Goal: Register for event/course

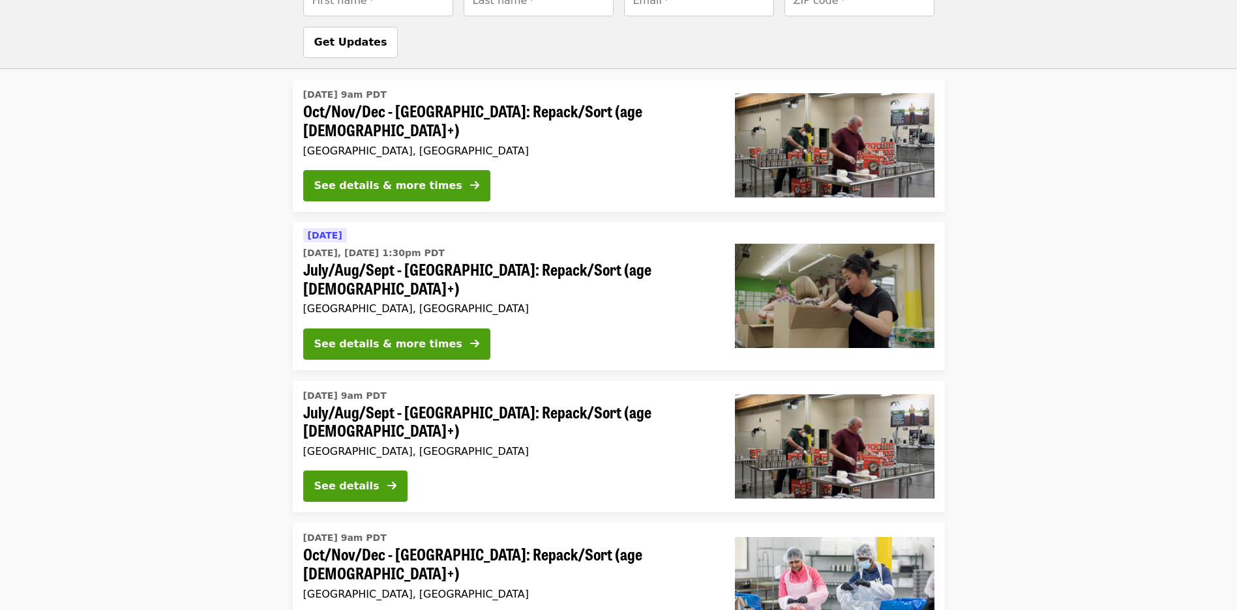
scroll to position [603, 0]
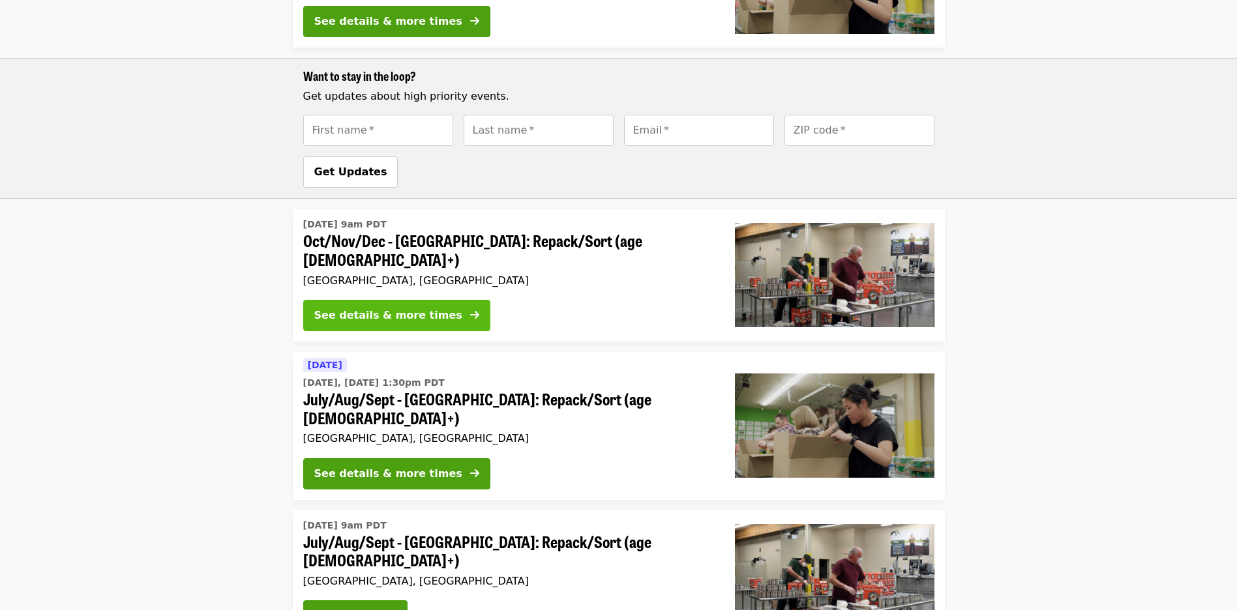
click at [434, 301] on button "See details & more times" at bounding box center [396, 315] width 187 height 31
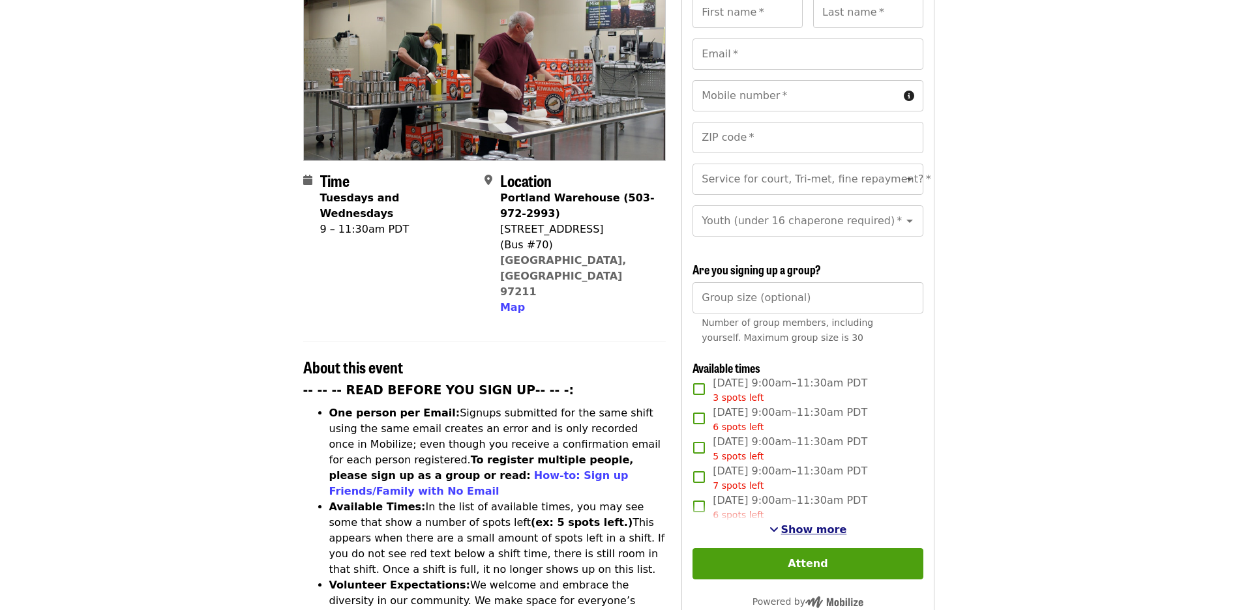
scroll to position [261, 0]
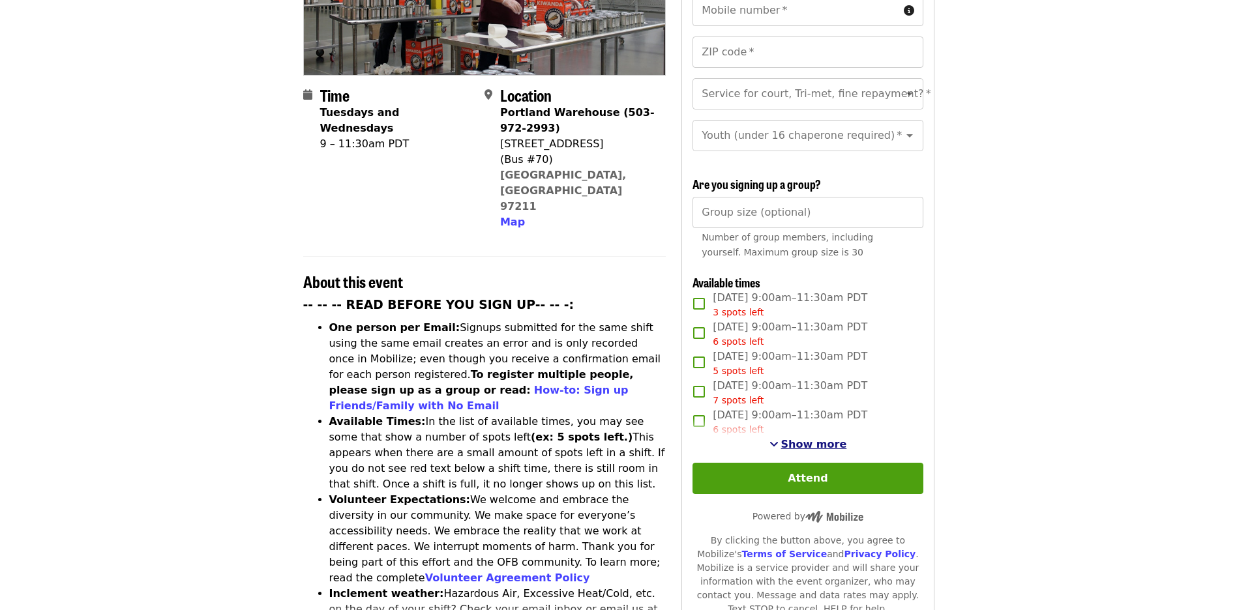
click at [798, 443] on span "Show more" at bounding box center [814, 444] width 66 height 12
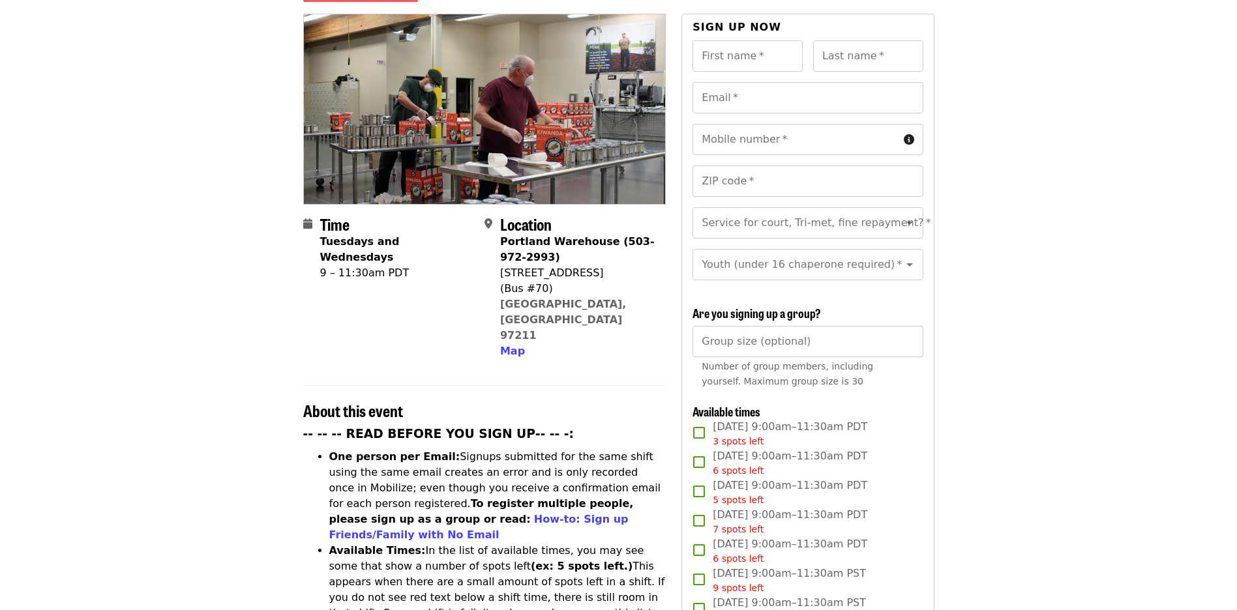
scroll to position [0, 0]
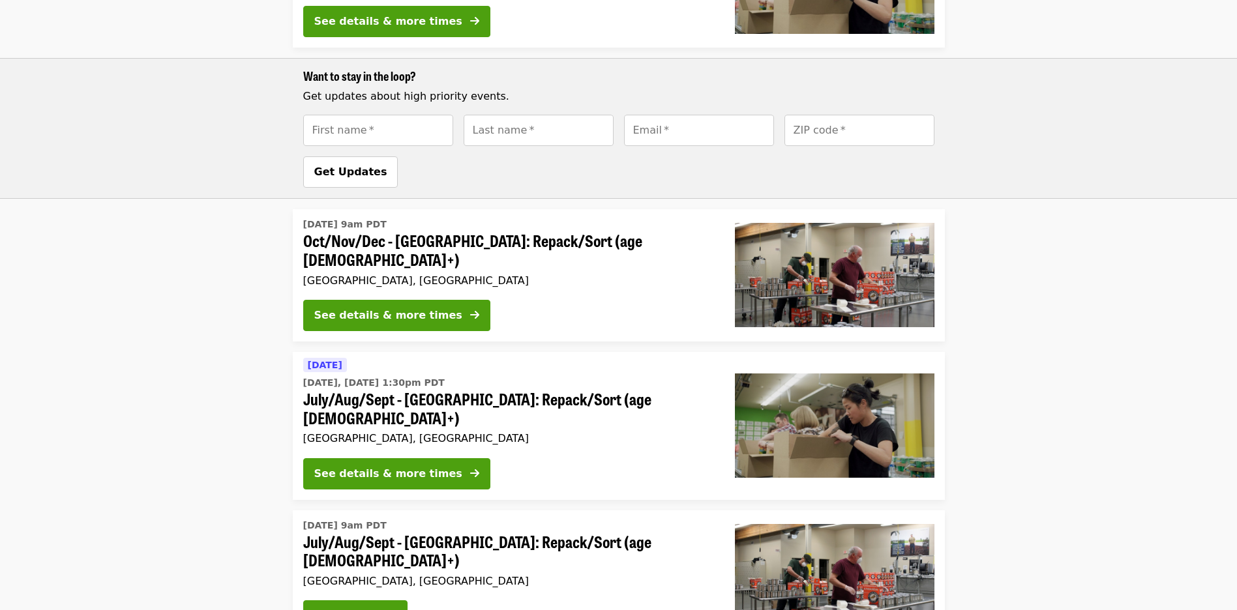
scroll to position [929, 0]
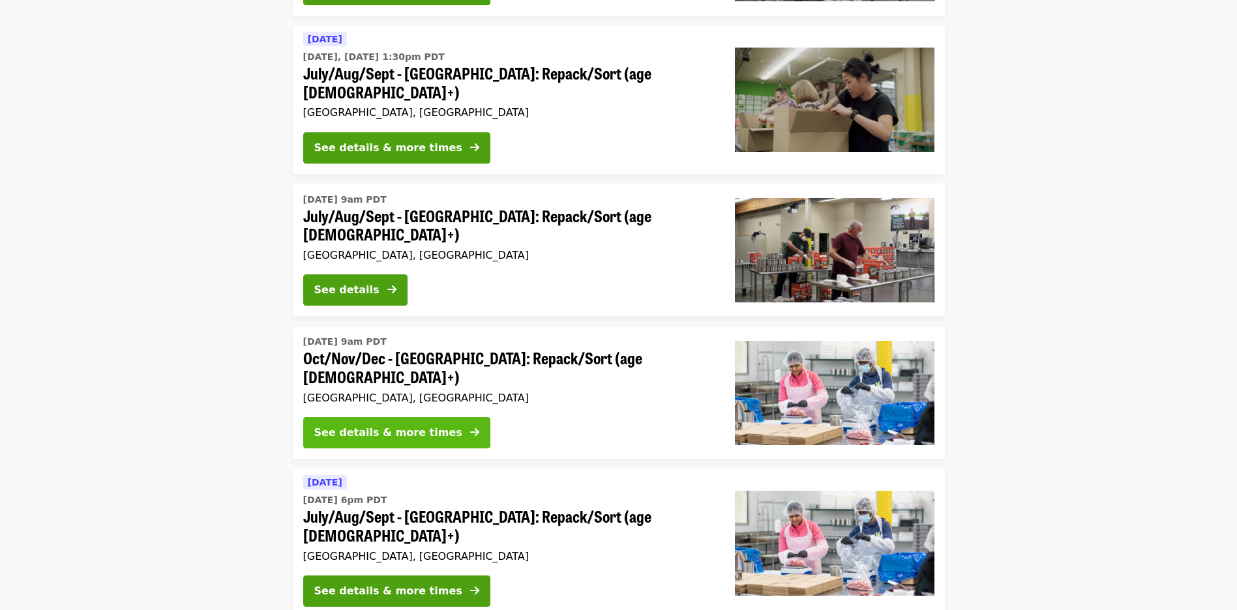
click at [413, 425] on div "See details & more times" at bounding box center [388, 433] width 148 height 16
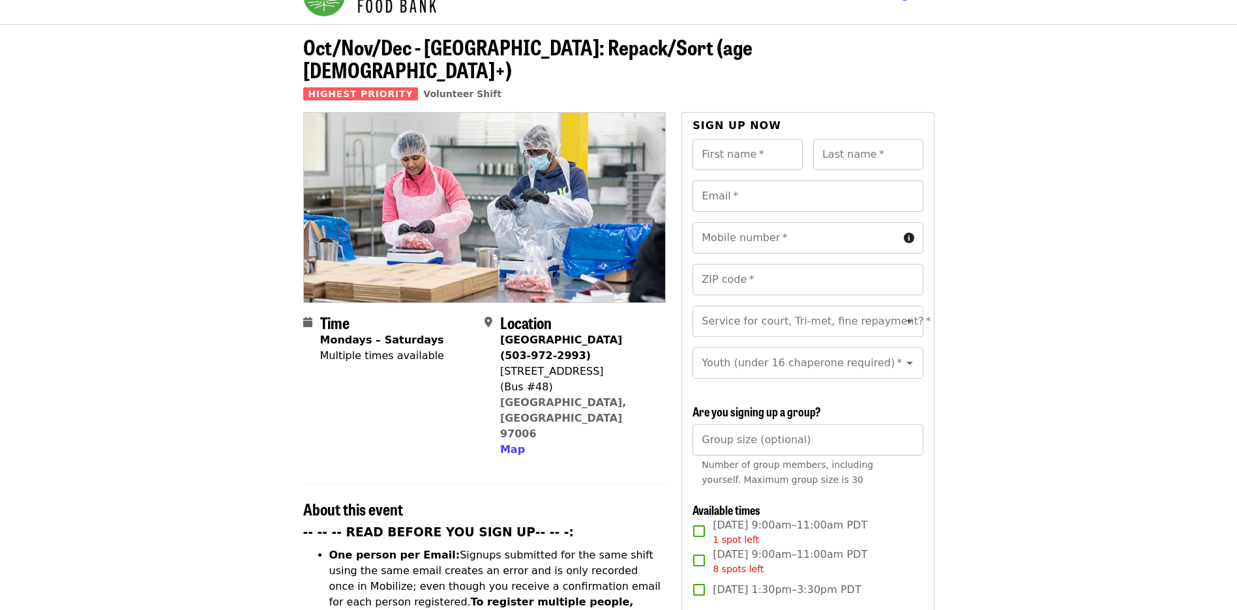
scroll to position [261, 0]
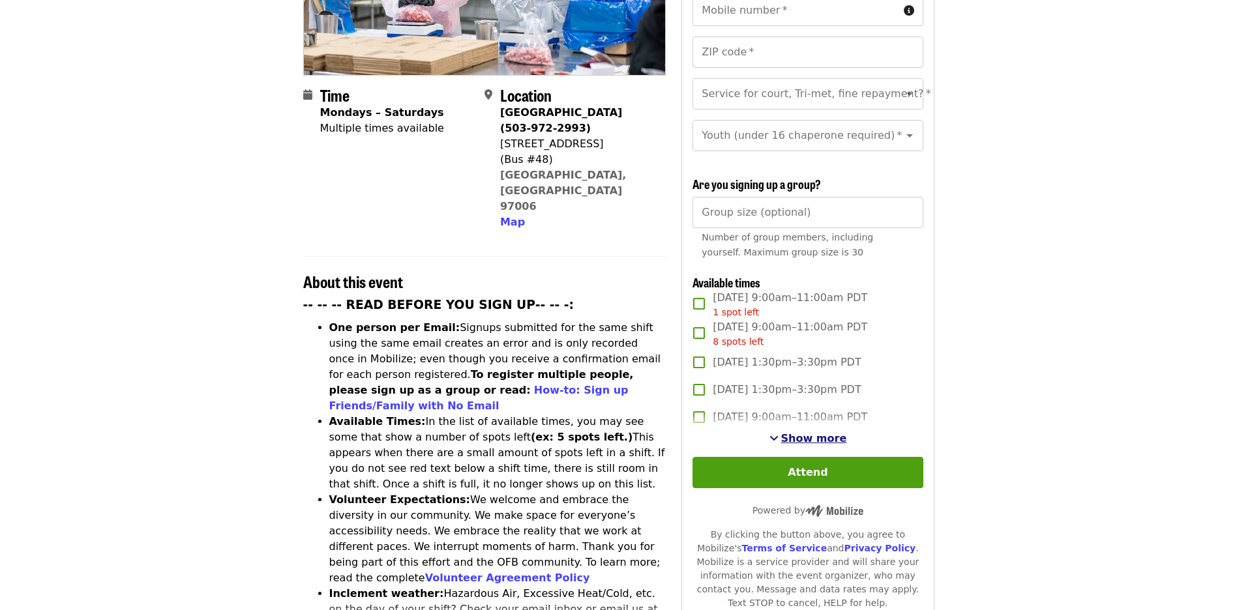
click at [784, 439] on span "Show more" at bounding box center [814, 438] width 66 height 12
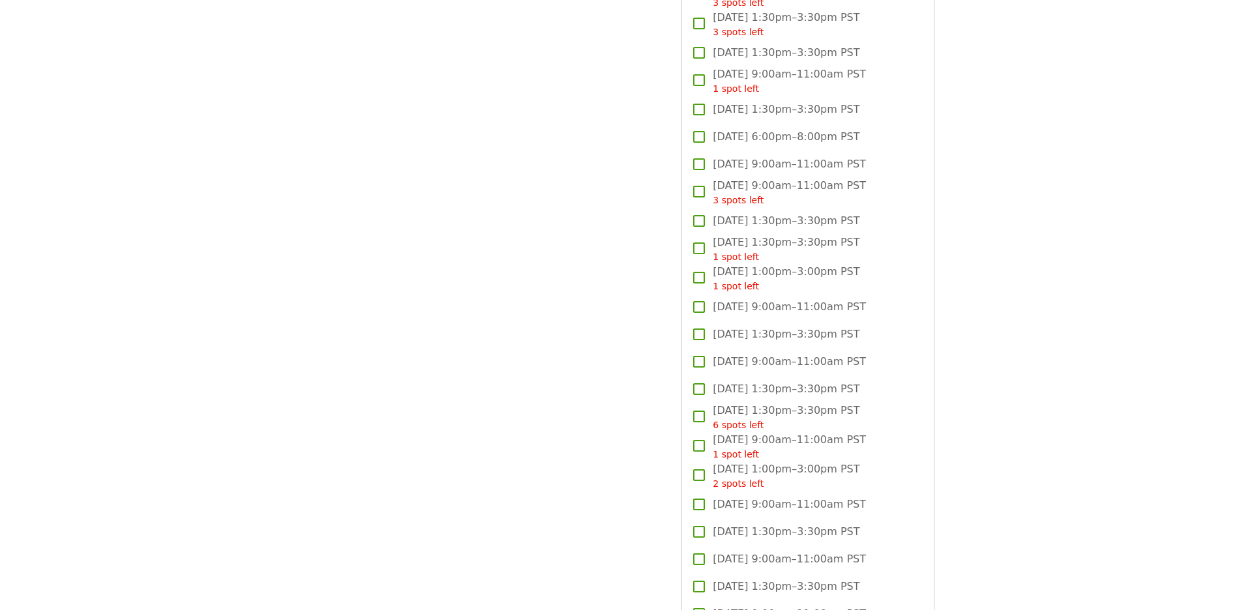
scroll to position [2095, 0]
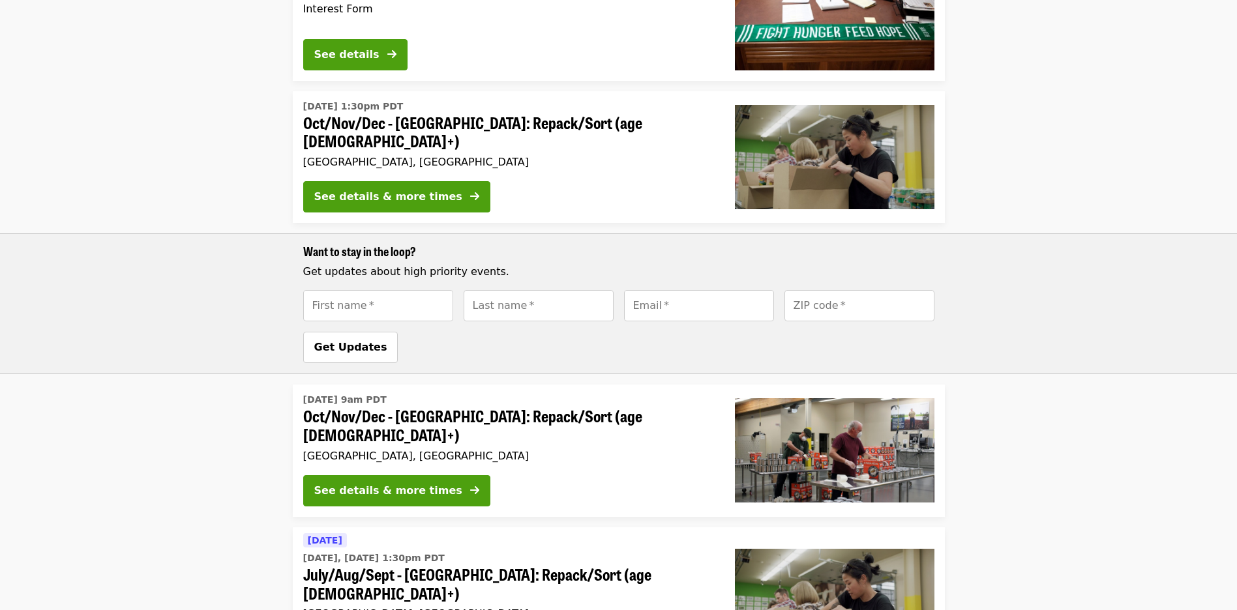
scroll to position [342, 0]
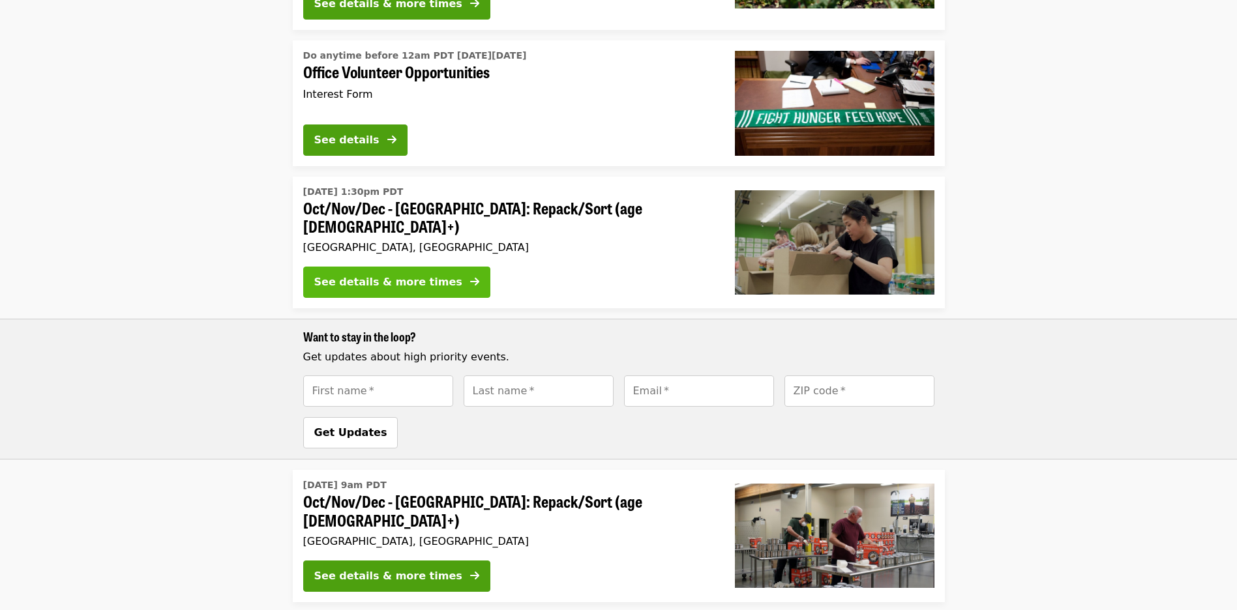
click at [376, 278] on div "See details & more times" at bounding box center [388, 283] width 148 height 16
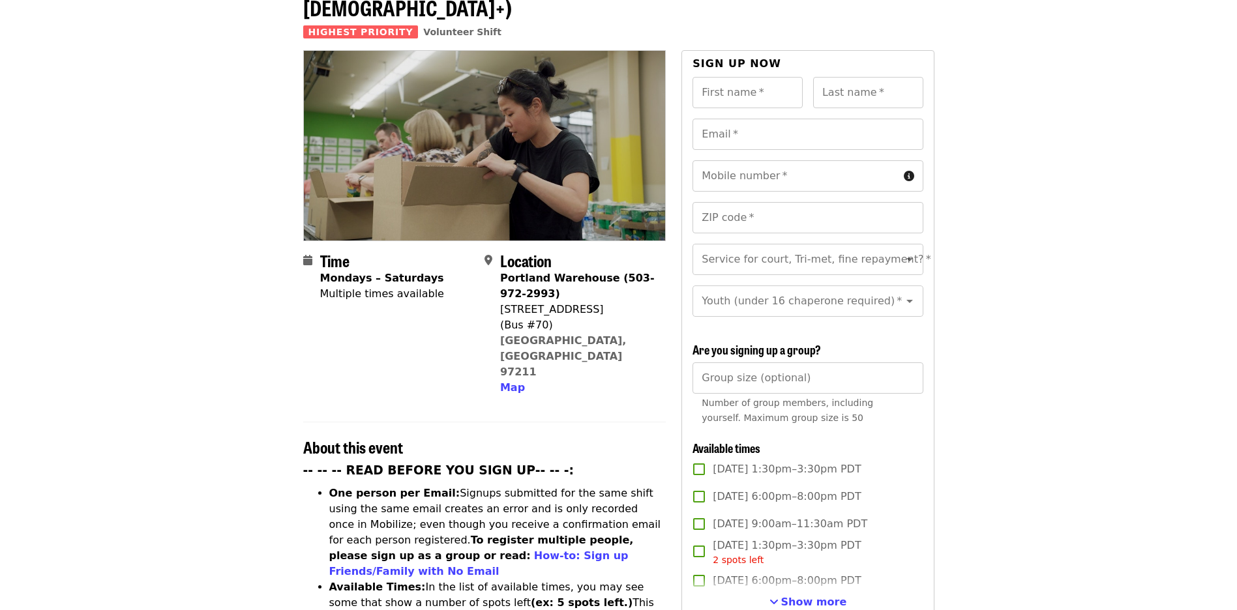
scroll to position [391, 0]
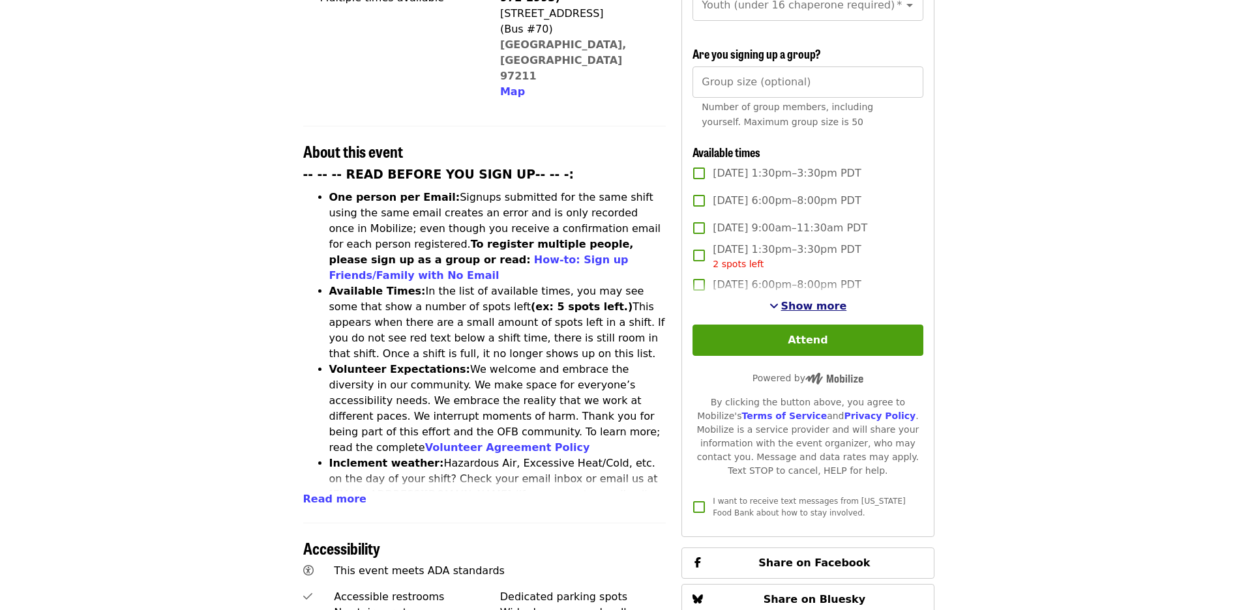
click at [811, 303] on span "Show more" at bounding box center [814, 306] width 66 height 12
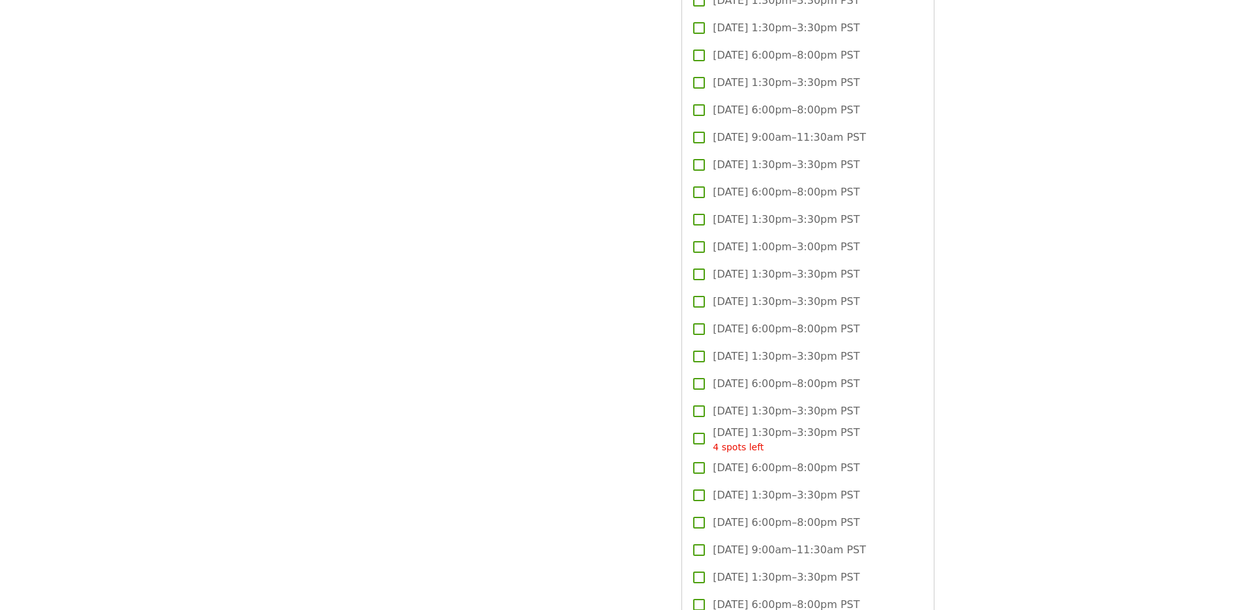
scroll to position [2749, 0]
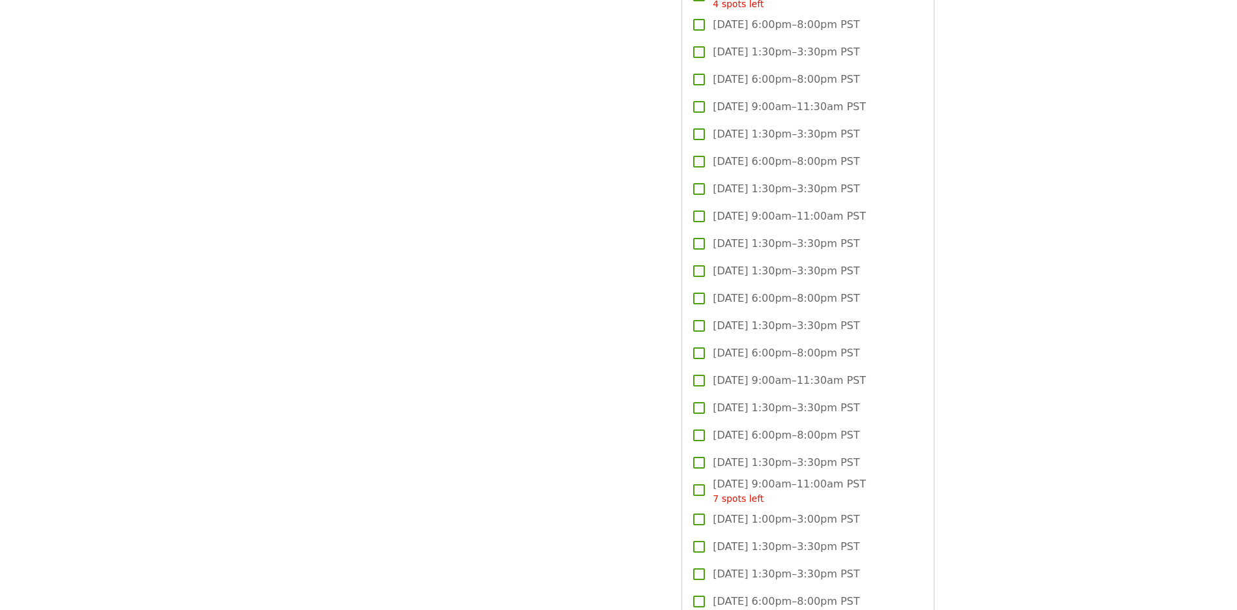
click at [784, 220] on span "[DATE] 9:00am–11:00am PST" at bounding box center [789, 217] width 153 height 16
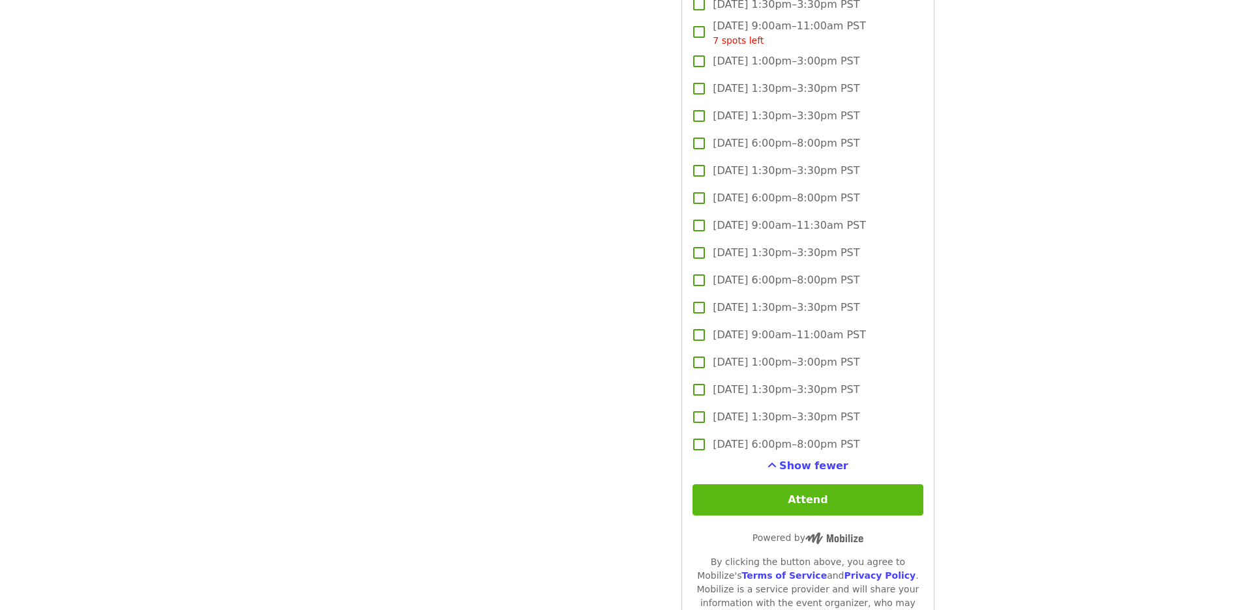
click at [744, 492] on button "Attend" at bounding box center [808, 500] width 230 height 31
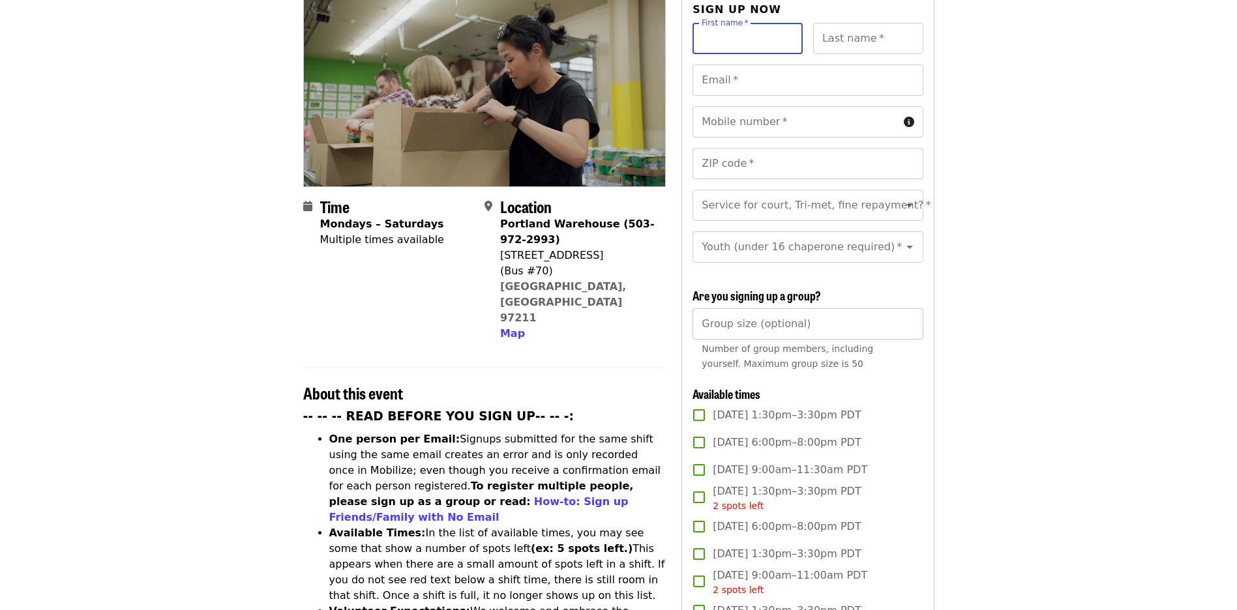
click at [846, 335] on input "Group size (optional)" at bounding box center [808, 323] width 230 height 31
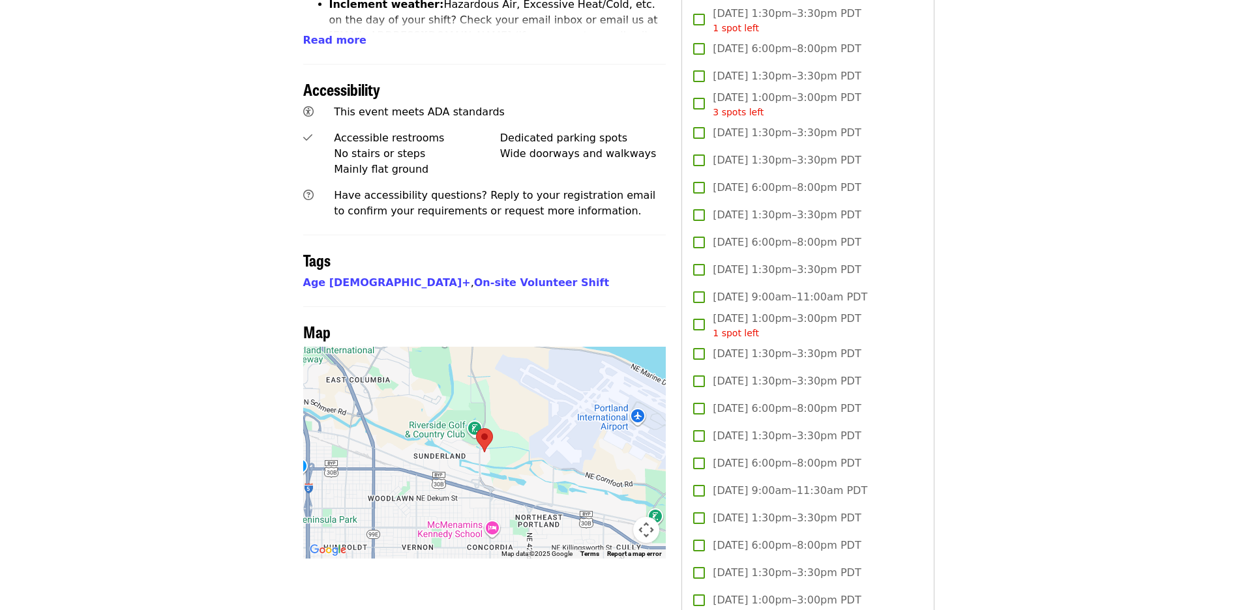
scroll to position [589, 0]
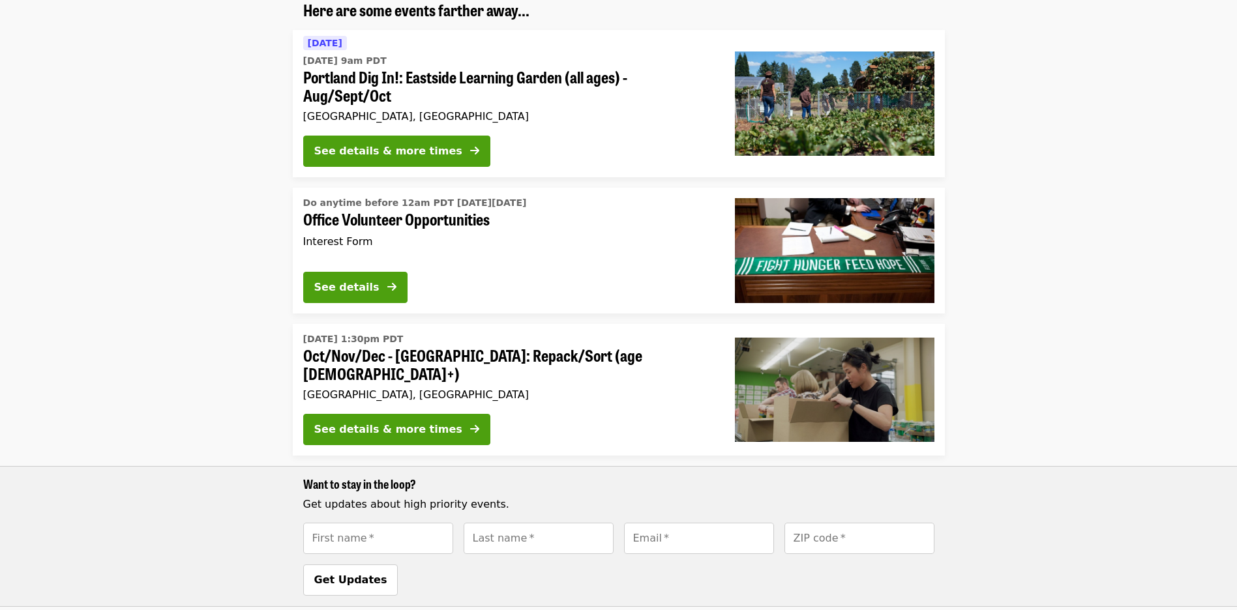
scroll to position [196, 0]
